Goal: Transaction & Acquisition: Purchase product/service

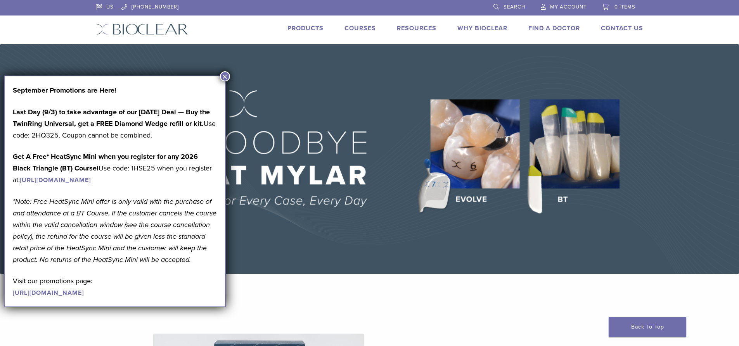
click at [225, 74] on button "×" at bounding box center [225, 76] width 10 height 10
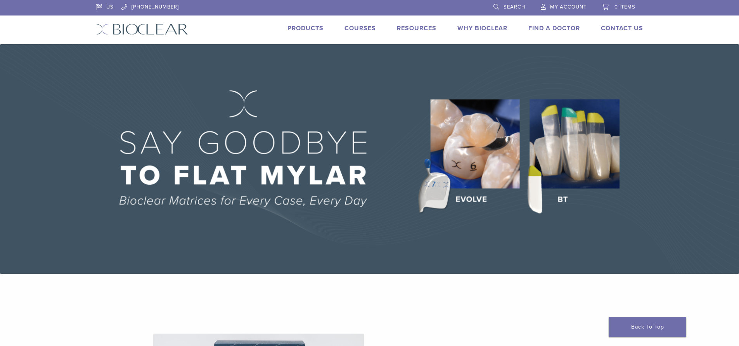
click at [306, 29] on link "Products" at bounding box center [305, 28] width 36 height 8
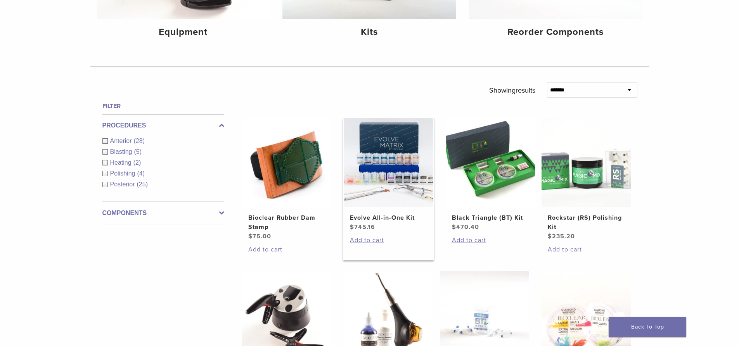
scroll to position [233, 0]
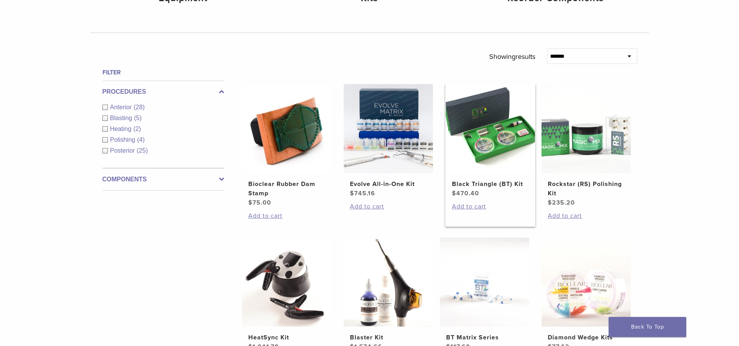
click at [493, 130] on img at bounding box center [490, 128] width 89 height 89
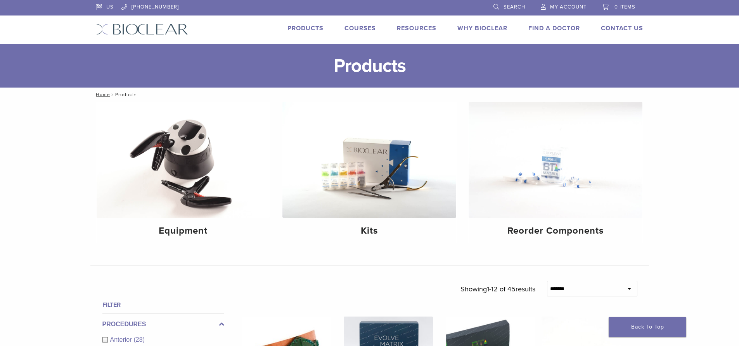
scroll to position [231, 0]
